Goal: Find specific page/section: Find specific page/section

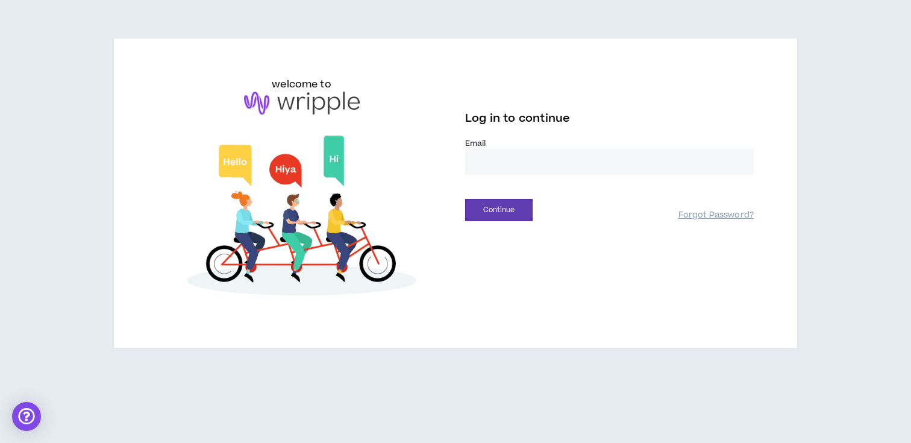
click at [526, 184] on div "Email *" at bounding box center [609, 164] width 289 height 52
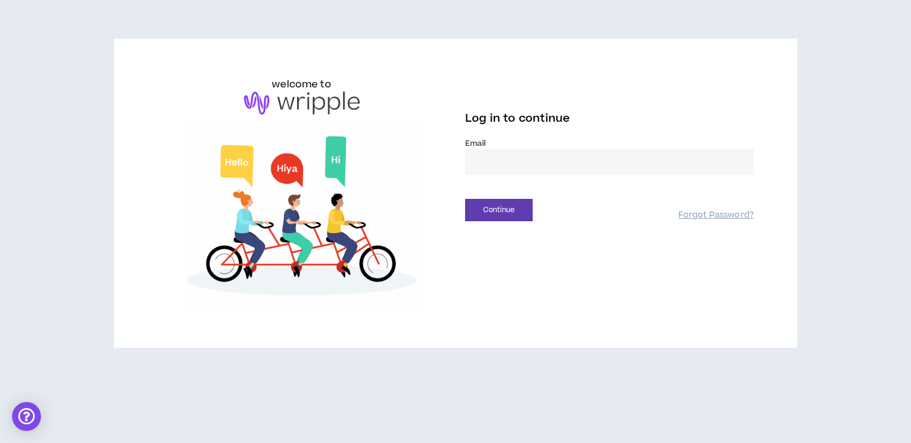
click at [526, 183] on div "Email *" at bounding box center [609, 161] width 289 height 46
click at [536, 163] on input "email" at bounding box center [609, 162] width 289 height 26
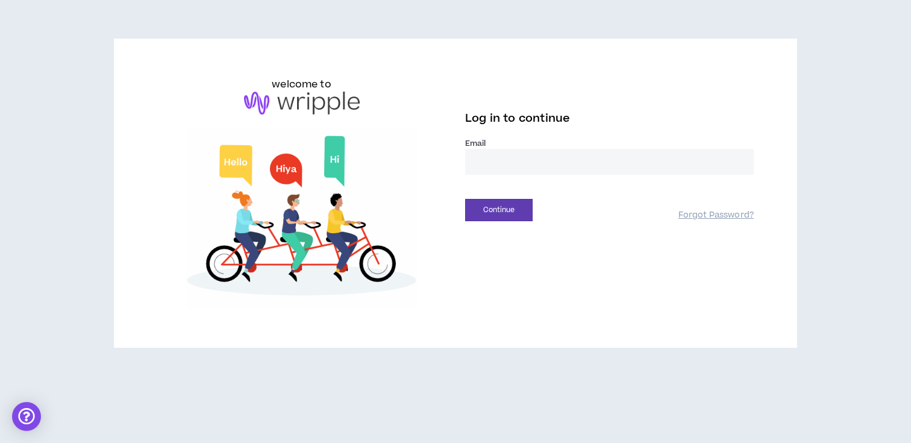
type input "**********"
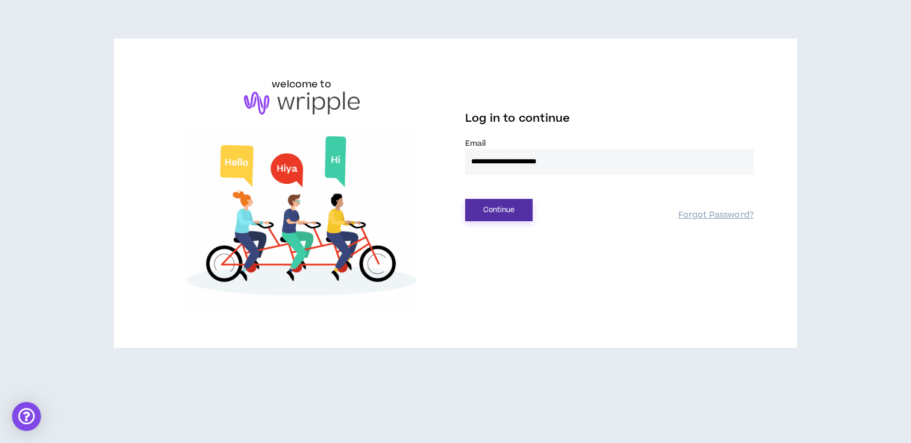
click at [506, 211] on button "Continue" at bounding box center [498, 210] width 67 height 22
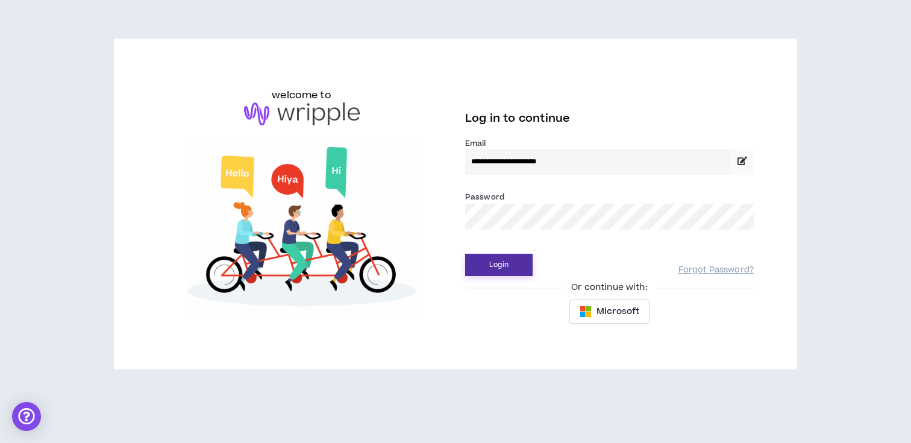
click at [503, 258] on button "Login" at bounding box center [498, 265] width 67 height 22
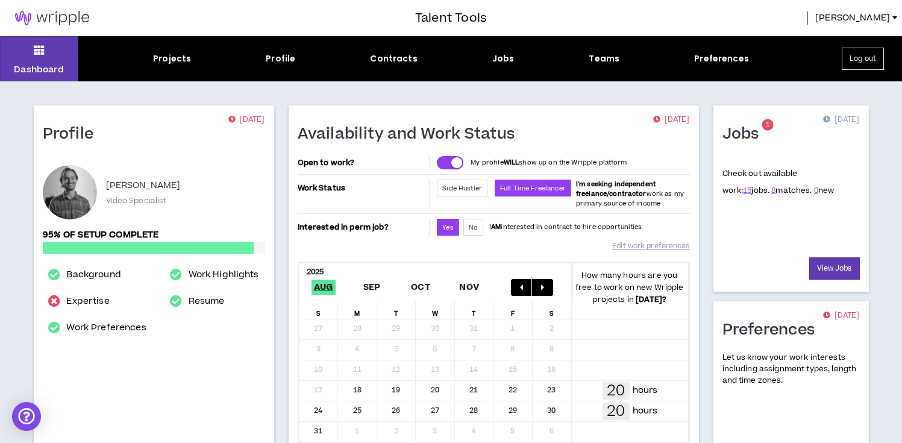
click at [505, 67] on div "Dashboard Projects Profile Contracts Jobs Teams Preferences Log out" at bounding box center [451, 58] width 902 height 45
click at [504, 60] on div "Jobs" at bounding box center [503, 58] width 22 height 13
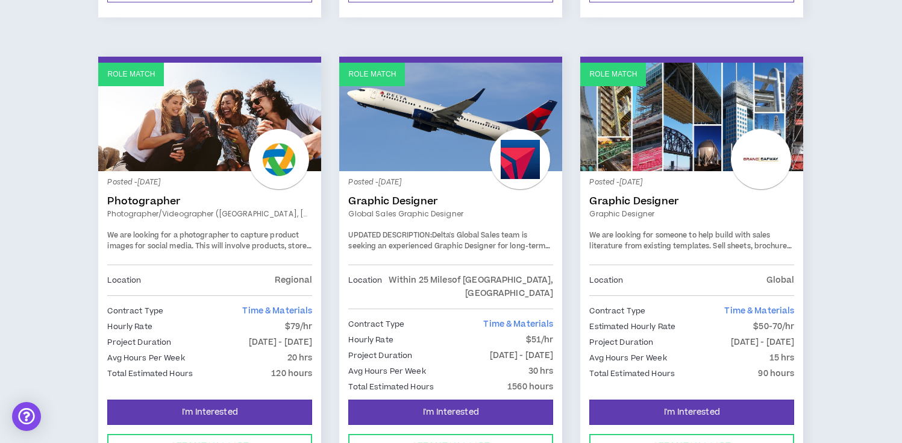
scroll to position [617, 0]
